Goal: Task Accomplishment & Management: Complete application form

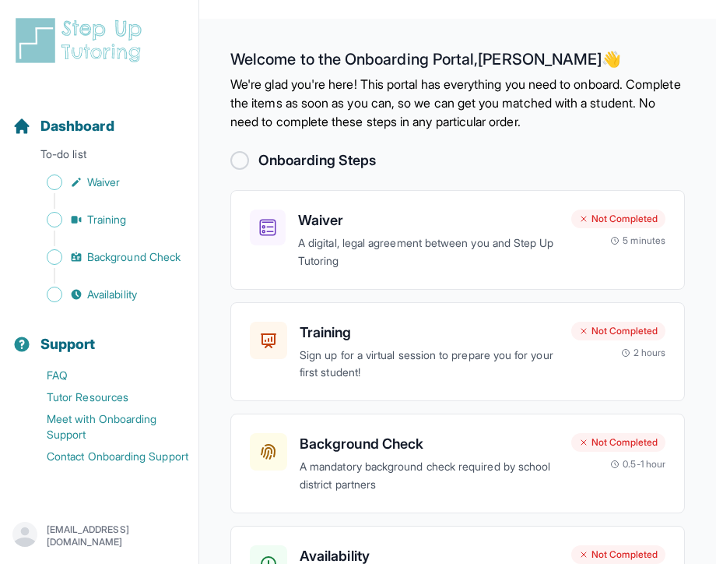
click at [290, 182] on div "Onboarding Steps Waiver A digital, legal agreement between you and Step Up Tuto…" at bounding box center [458, 399] width 455 height 498
click at [298, 164] on h2 "Onboarding Steps" at bounding box center [318, 161] width 118 height 22
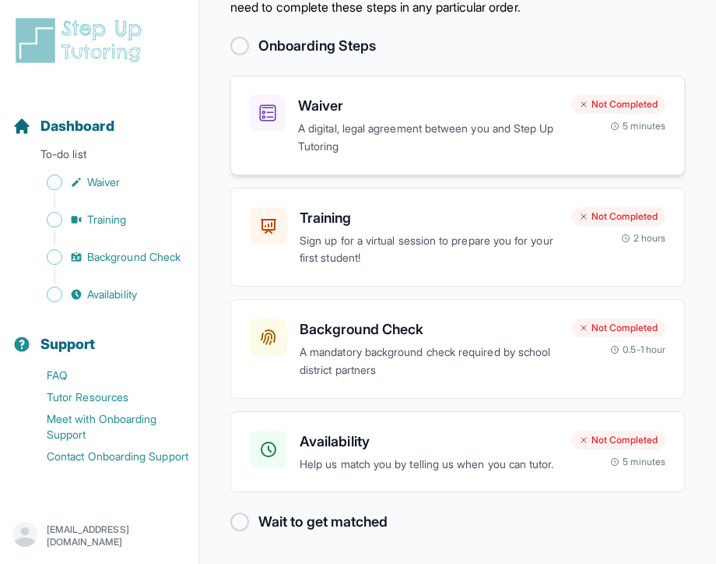
click at [329, 95] on h3 "Waiver" at bounding box center [428, 106] width 261 height 22
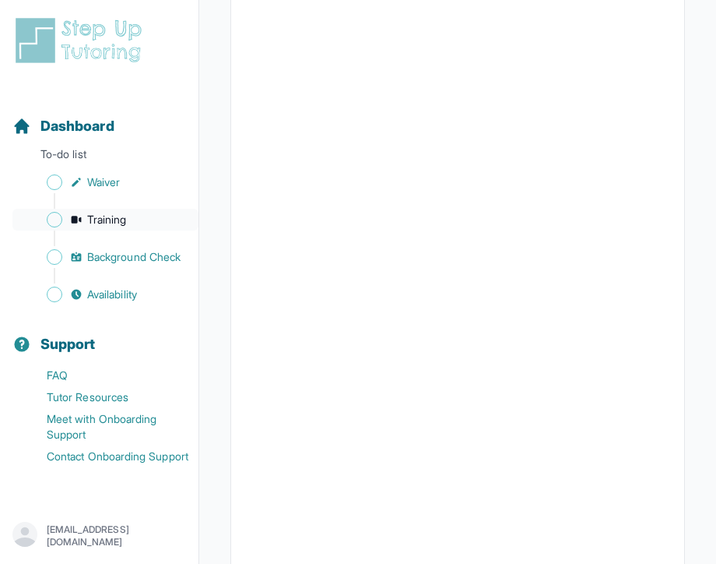
click at [94, 219] on span "Training" at bounding box center [107, 220] width 40 height 16
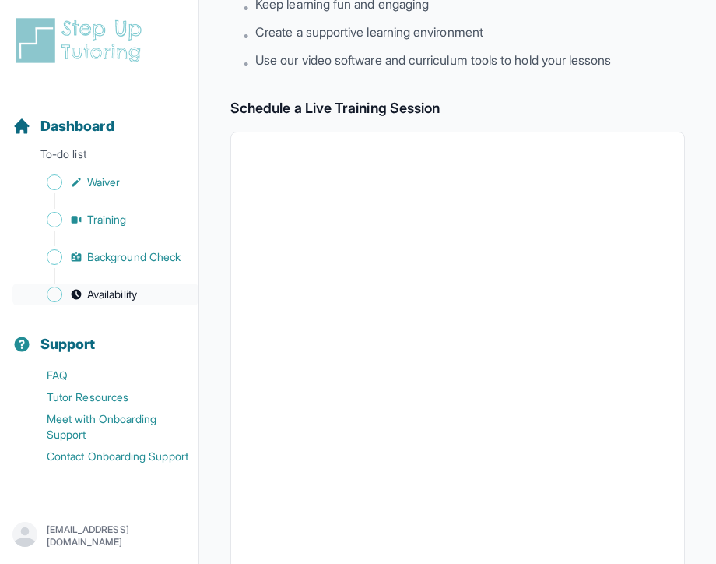
scroll to position [206, 0]
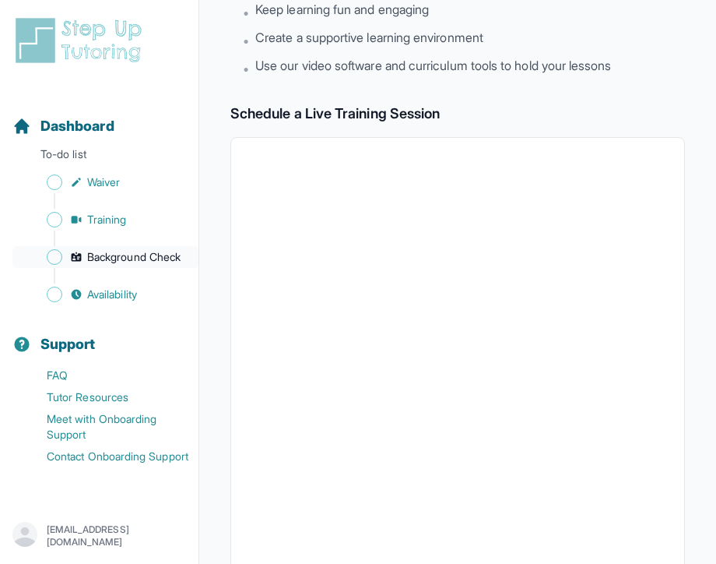
click at [111, 259] on span "Background Check" at bounding box center [133, 257] width 93 height 16
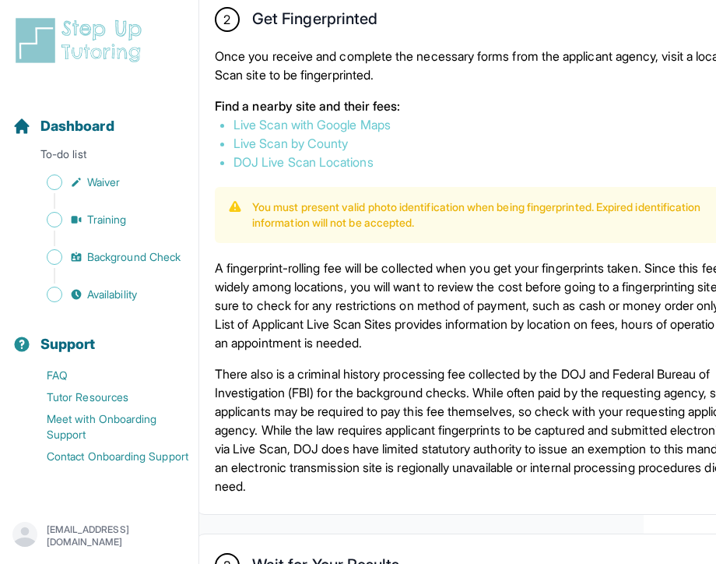
scroll to position [988, 61]
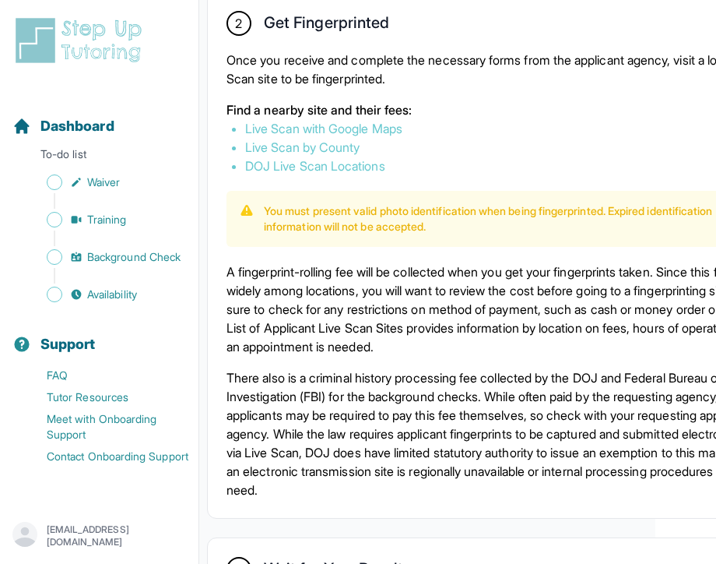
click at [351, 356] on p "A fingerprint-rolling fee will be collected when you get your fingerprints take…" at bounding box center [499, 308] width 545 height 93
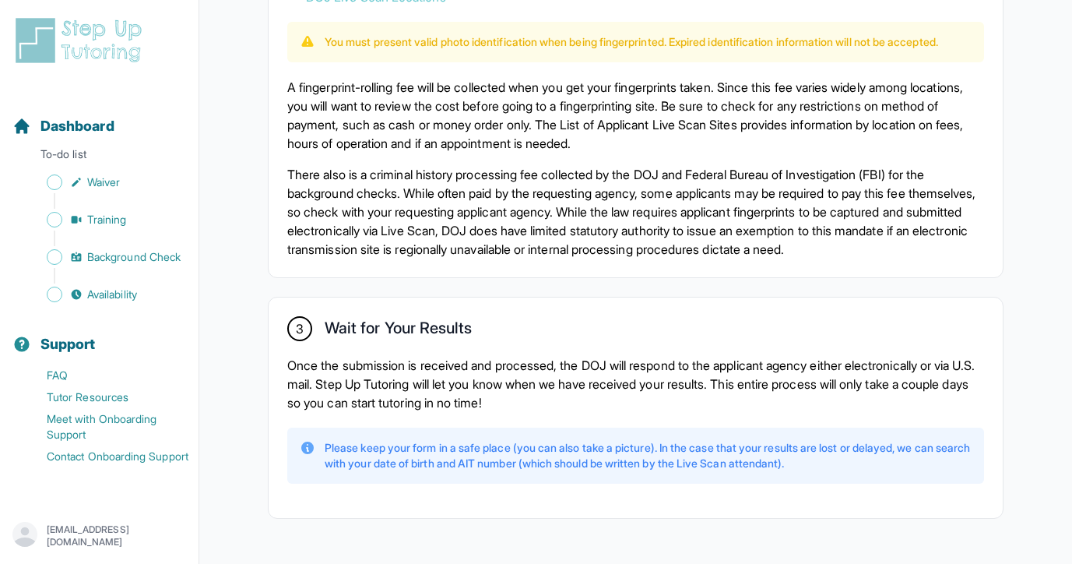
scroll to position [1069, 0]
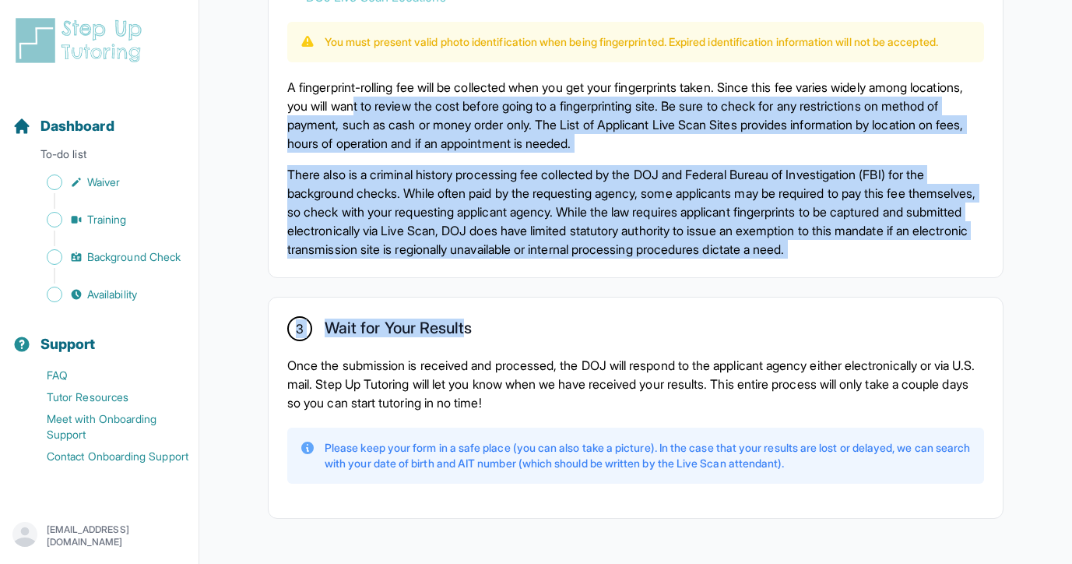
drag, startPoint x: 419, startPoint y: 135, endPoint x: 467, endPoint y: 382, distance: 252.3
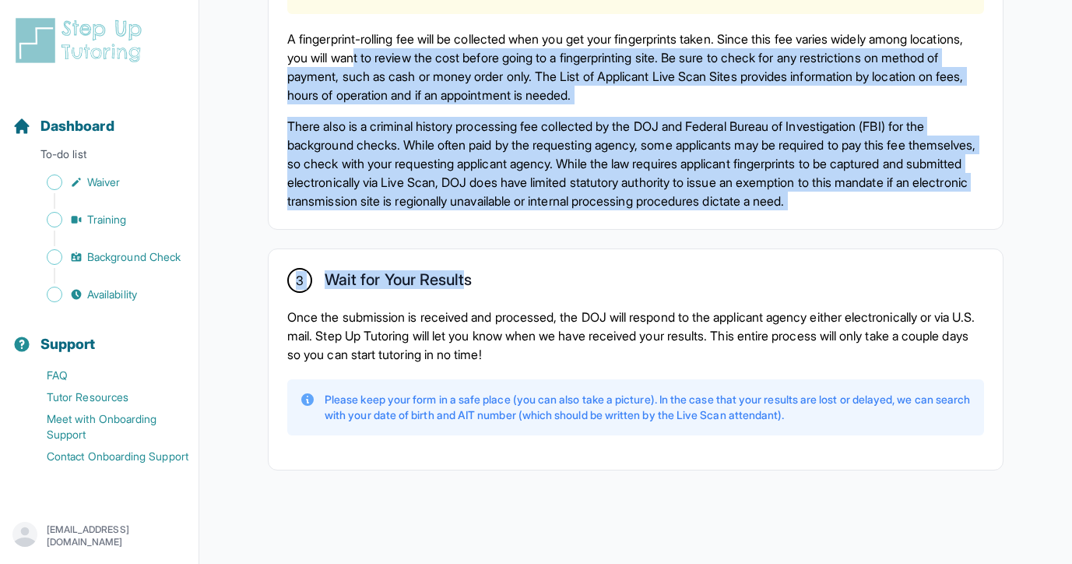
scroll to position [1147, 0]
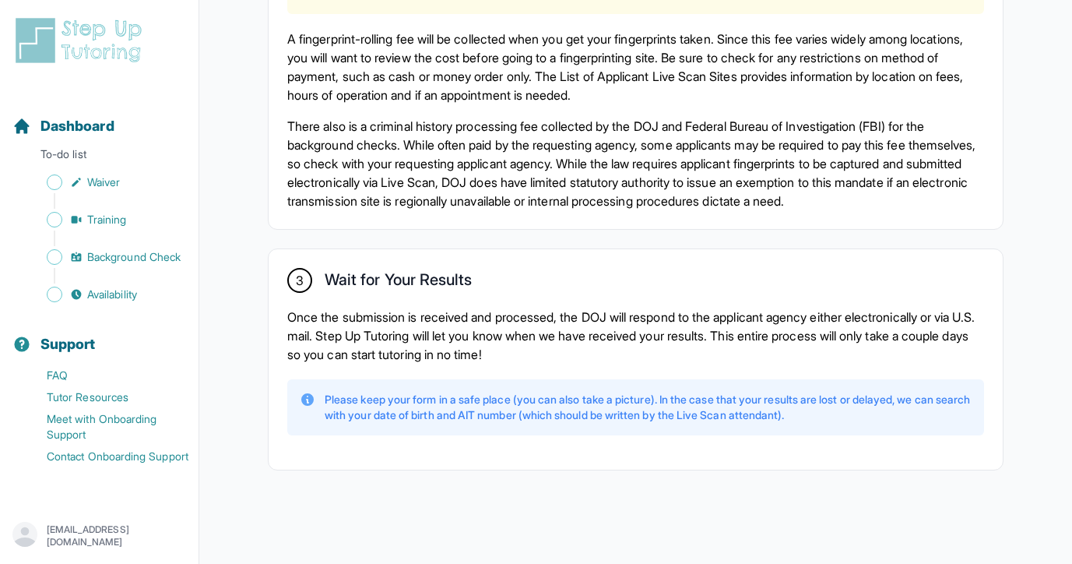
click at [614, 364] on p "Once the submission is received and processed, the DOJ will respond to the appl…" at bounding box center [635, 336] width 697 height 56
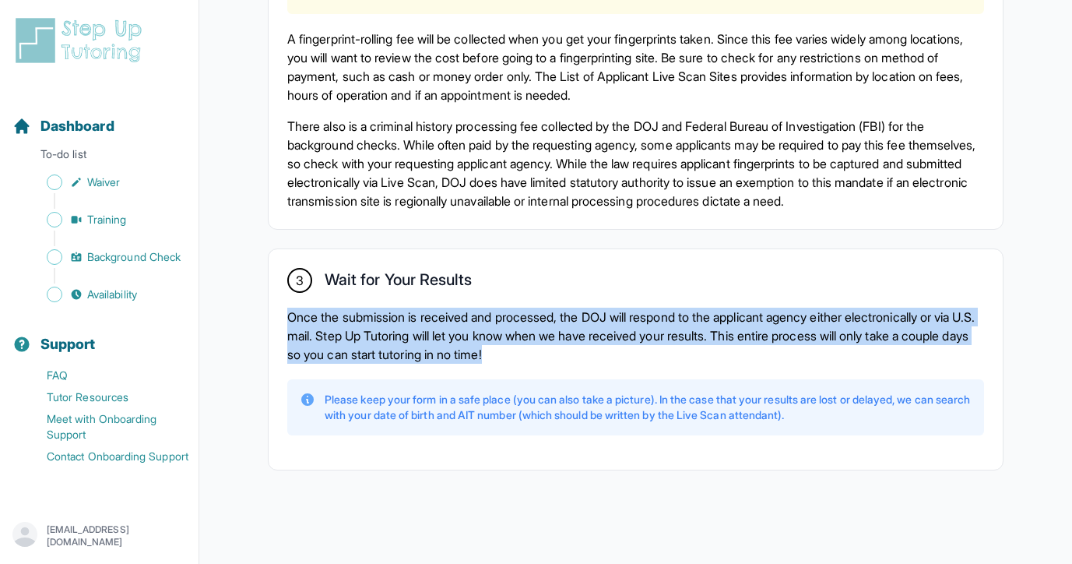
drag, startPoint x: 604, startPoint y: 379, endPoint x: 265, endPoint y: 333, distance: 341.9
click at [538, 364] on p "Once the submission is received and processed, the DOJ will respond to the appl…" at bounding box center [635, 336] width 697 height 56
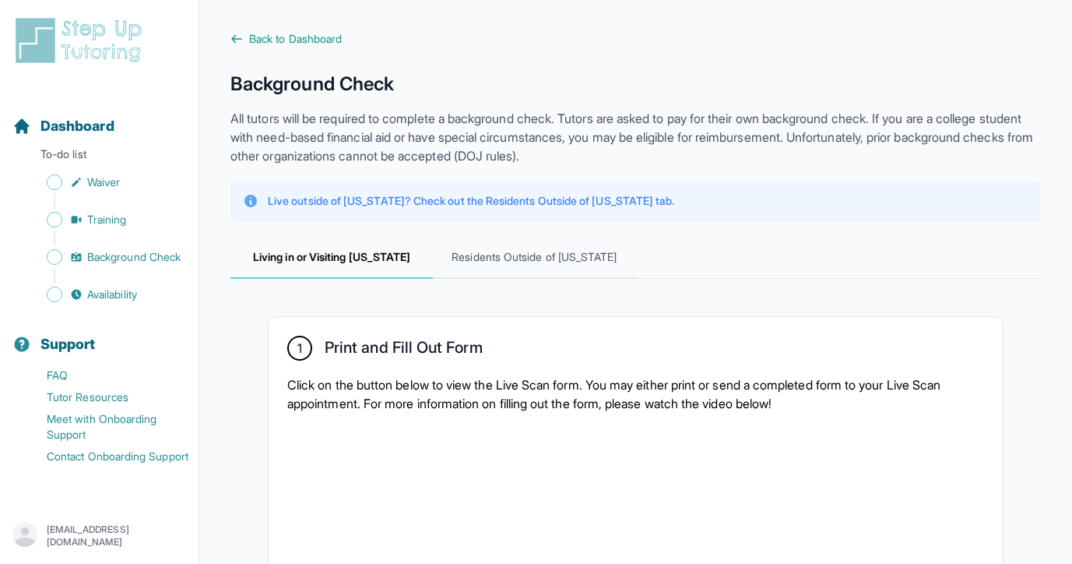
scroll to position [0, 0]
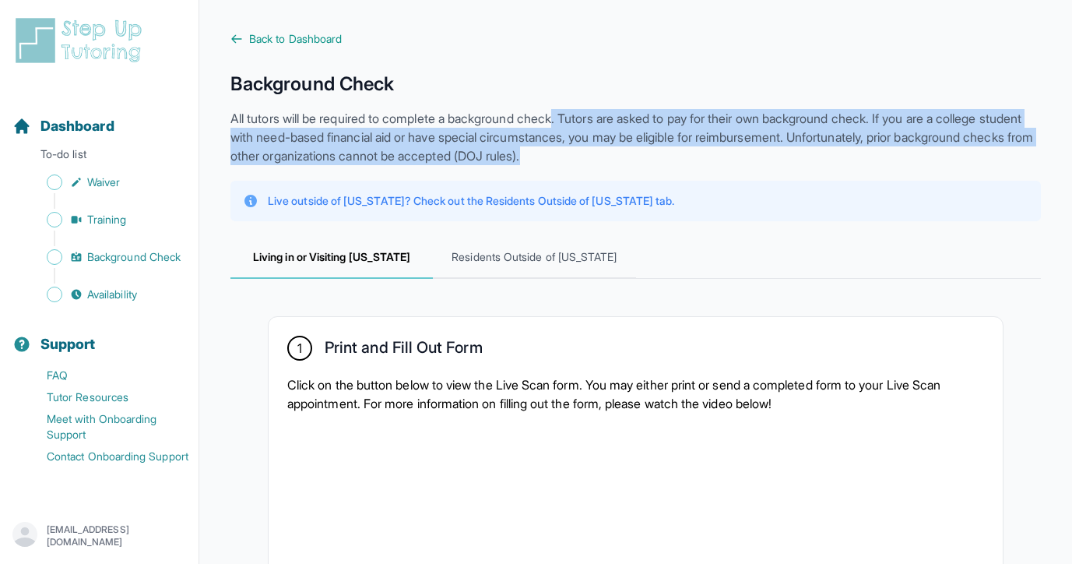
drag, startPoint x: 571, startPoint y: 119, endPoint x: 733, endPoint y: 161, distance: 167.4
click at [716, 161] on p "All tutors will be required to complete a background check. Tutors are asked to…" at bounding box center [636, 137] width 811 height 56
click at [716, 152] on p "All tutors will be required to complete a background check. Tutors are asked to…" at bounding box center [636, 137] width 811 height 56
drag, startPoint x: 482, startPoint y: 121, endPoint x: 695, endPoint y: 179, distance: 220.5
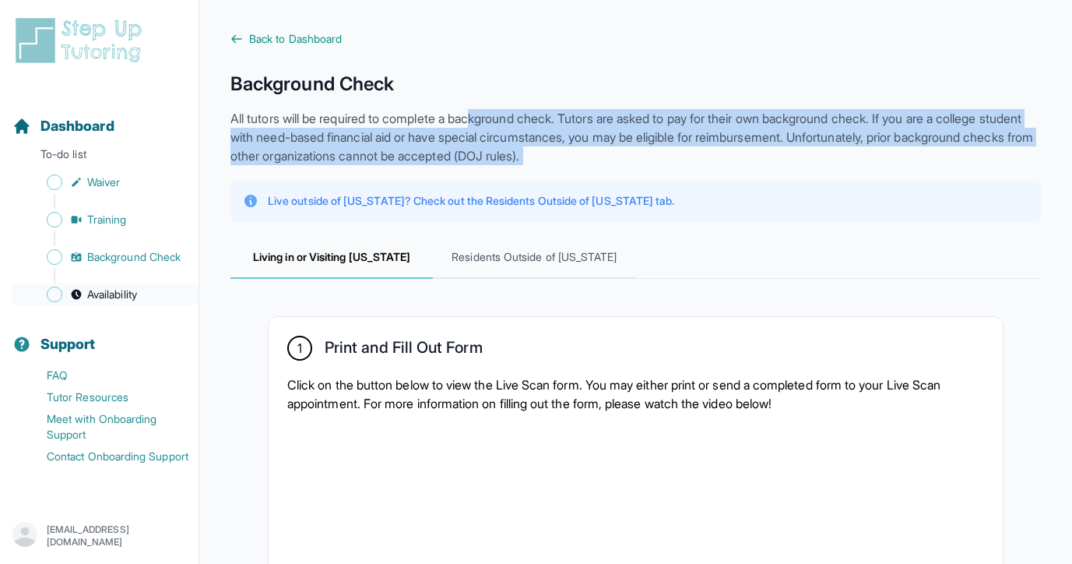
click at [121, 301] on span "Availability" at bounding box center [112, 295] width 50 height 16
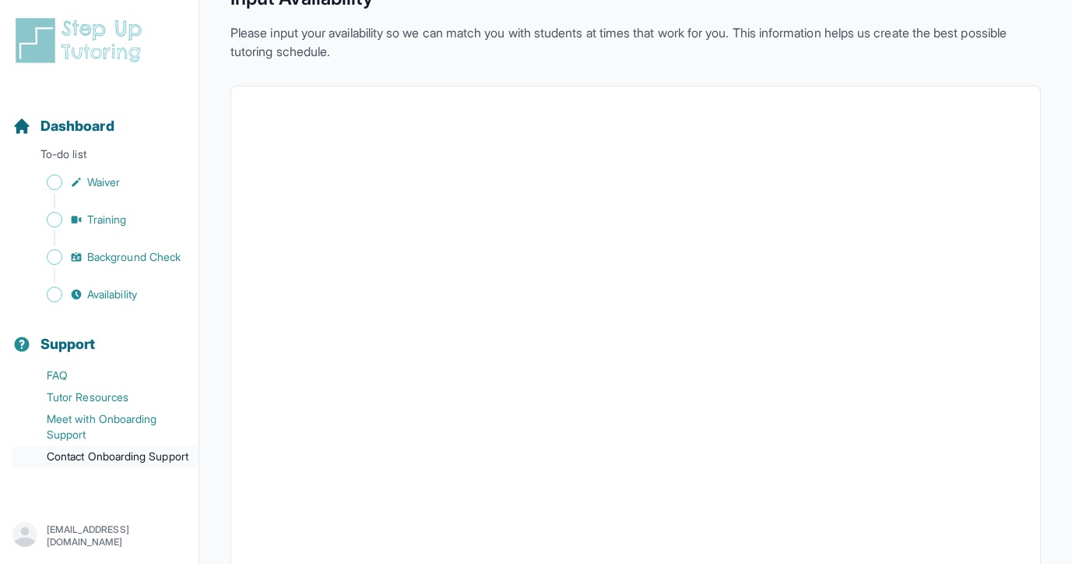
scroll to position [92, 0]
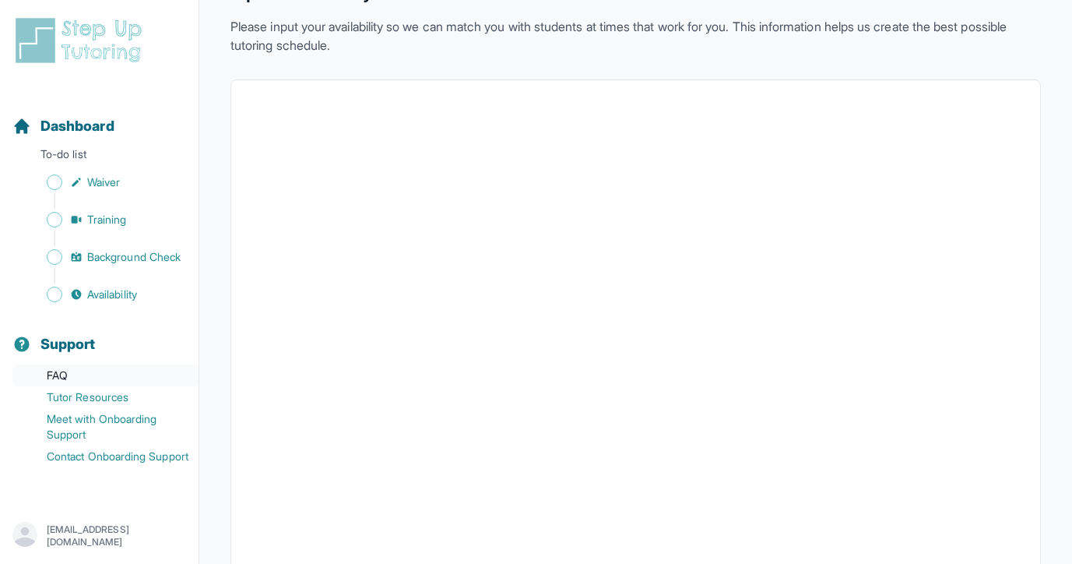
click at [52, 382] on link "FAQ" at bounding box center [105, 375] width 186 height 22
click at [69, 434] on link "Meet with Onboarding Support" at bounding box center [105, 426] width 186 height 37
